Goal: Understand process/instructions

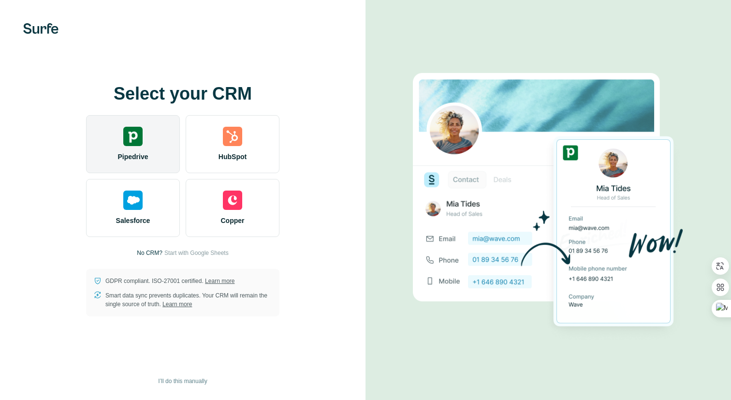
click at [131, 148] on div "Pipedrive" at bounding box center [133, 144] width 94 height 58
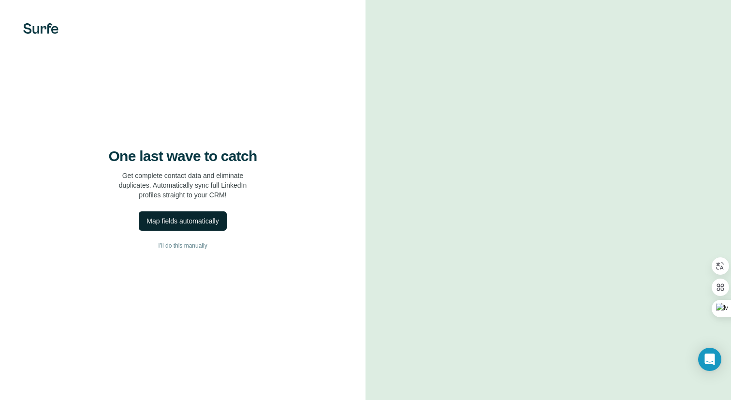
click at [198, 223] on div "Map fields automatically" at bounding box center [182, 221] width 72 height 10
